Goal: Information Seeking & Learning: Learn about a topic

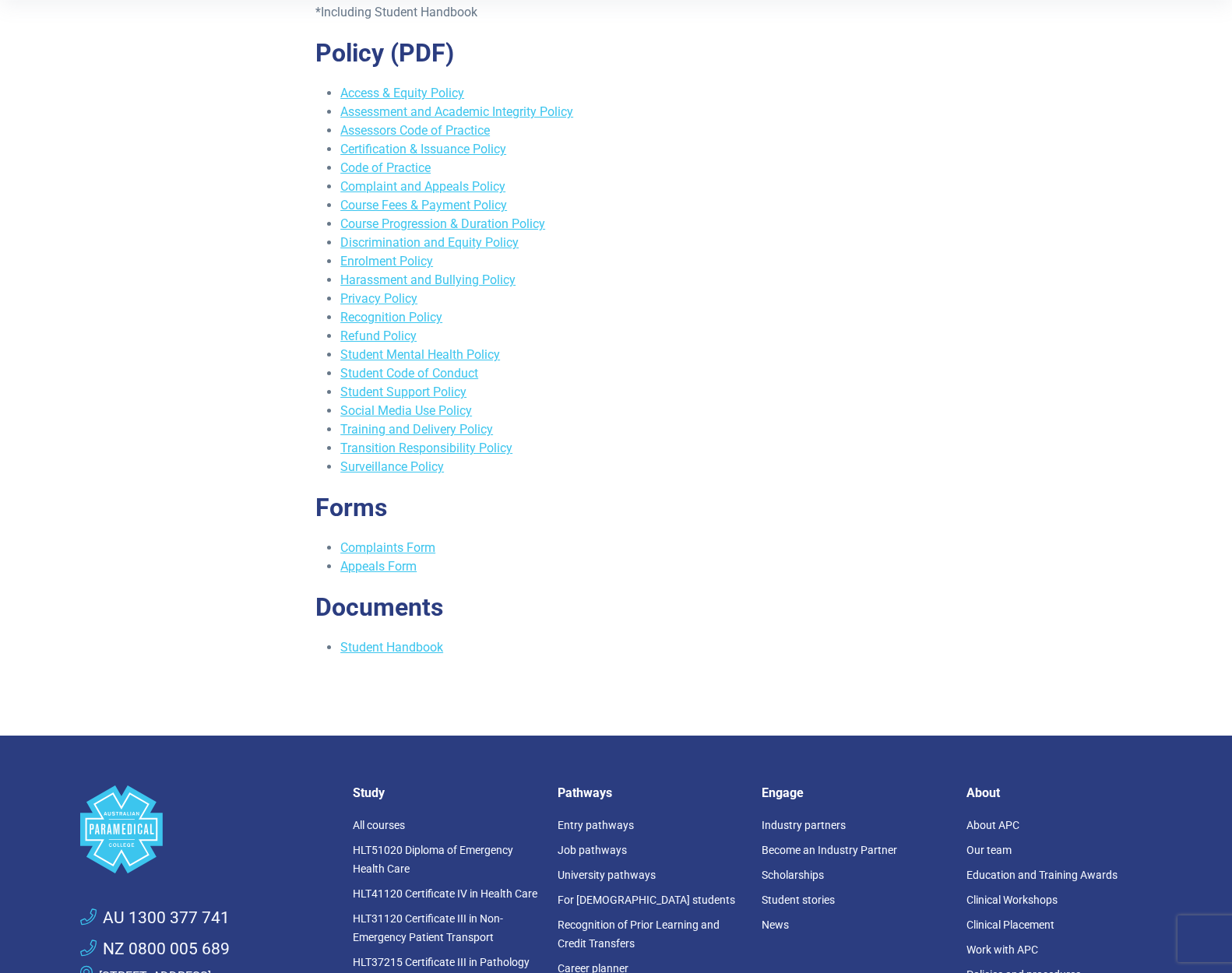
scroll to position [786, 0]
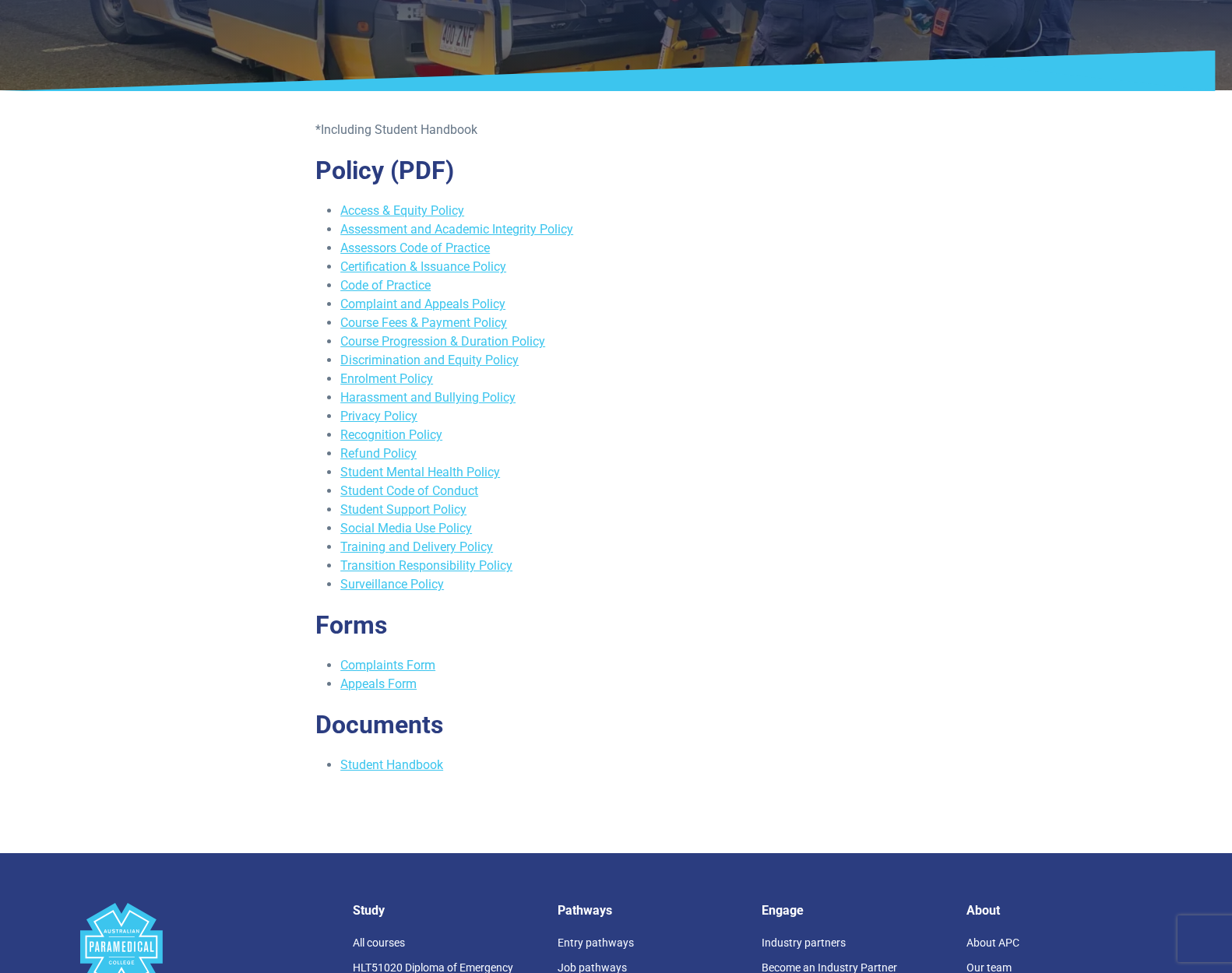
scroll to position [234, 0]
